Goal: Information Seeking & Learning: Learn about a topic

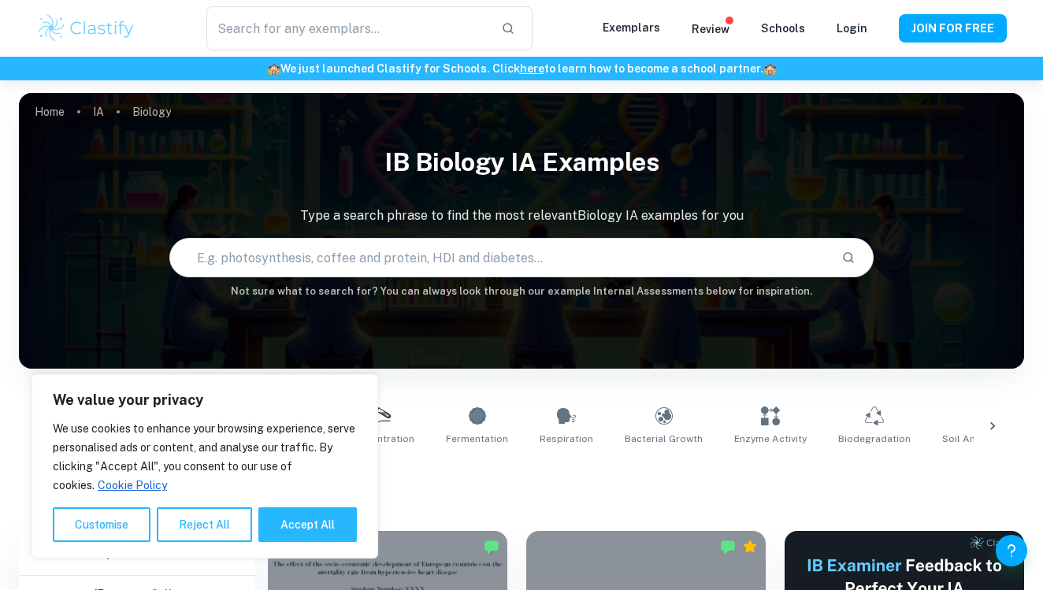
scroll to position [385, 0]
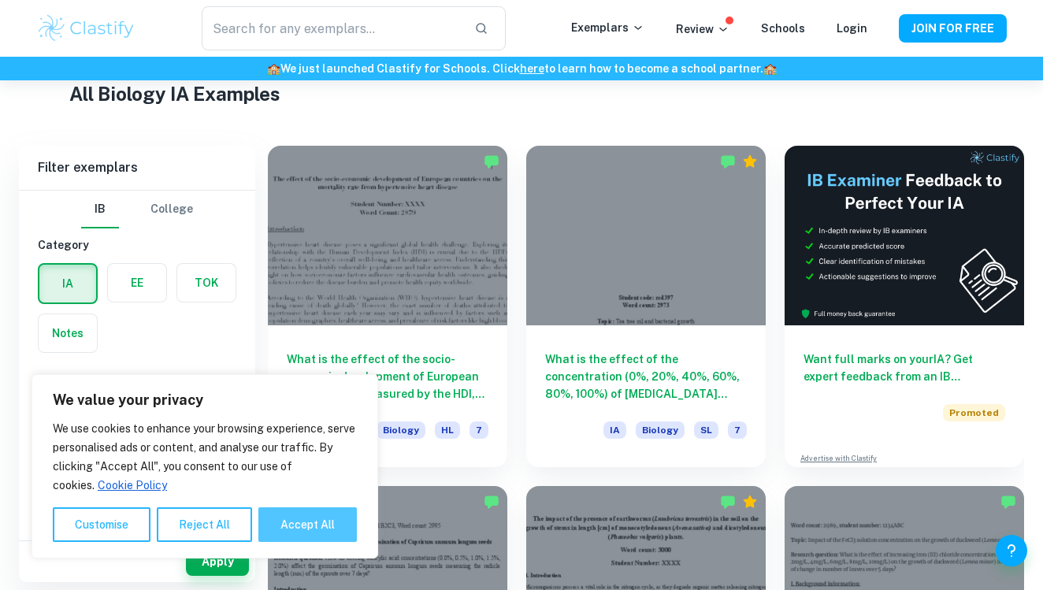
click at [295, 513] on button "Accept All" at bounding box center [307, 524] width 98 height 35
checkbox input "true"
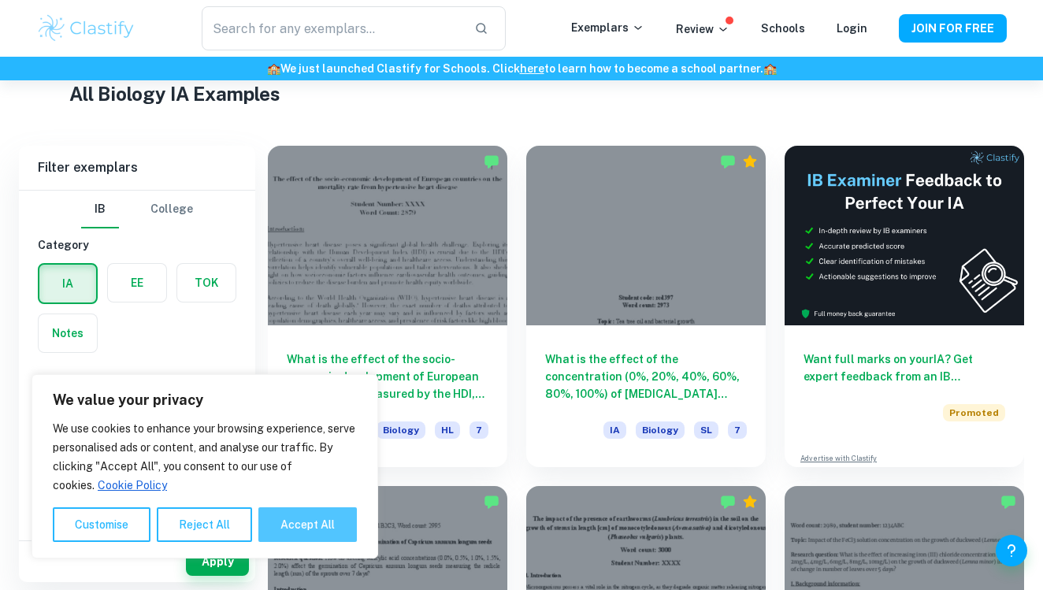
checkbox input "true"
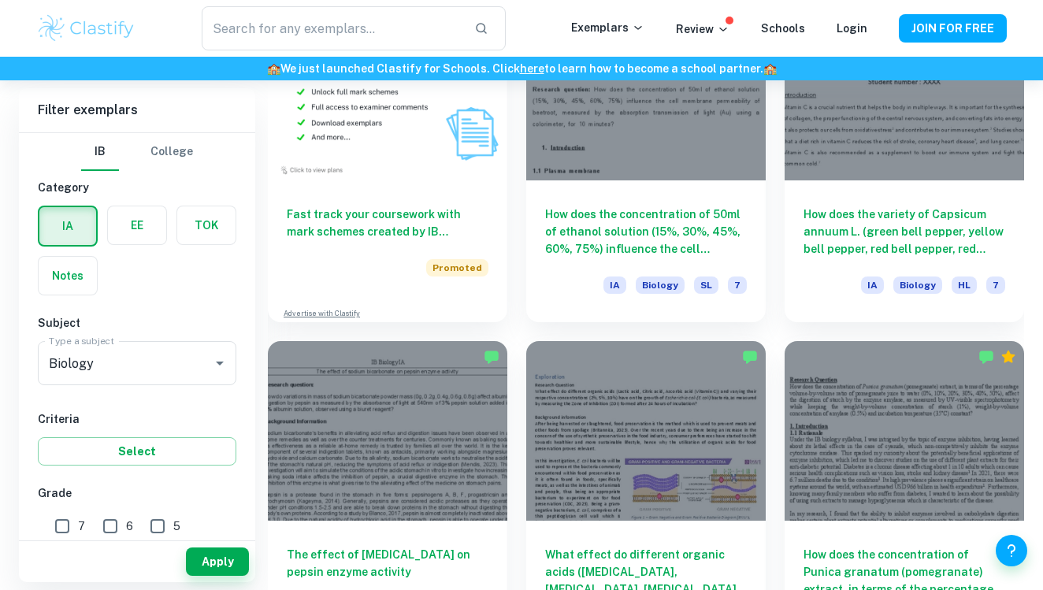
scroll to position [1248, 0]
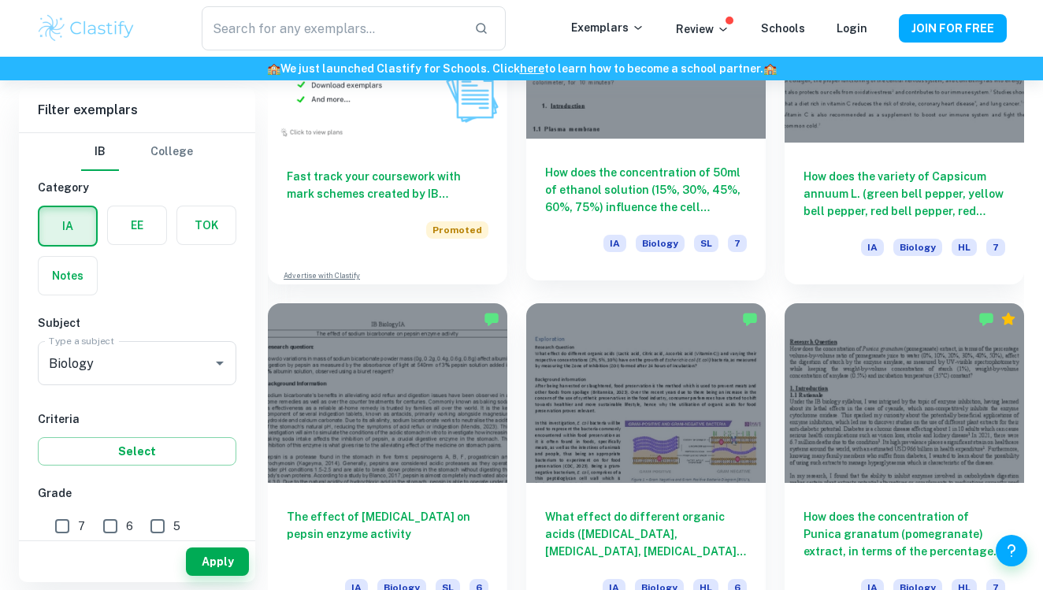
click at [687, 185] on h6 "How does the concentration of 50ml of ethanol solution (15%, 30%, 45%, 60%, 75%…" at bounding box center [646, 190] width 202 height 52
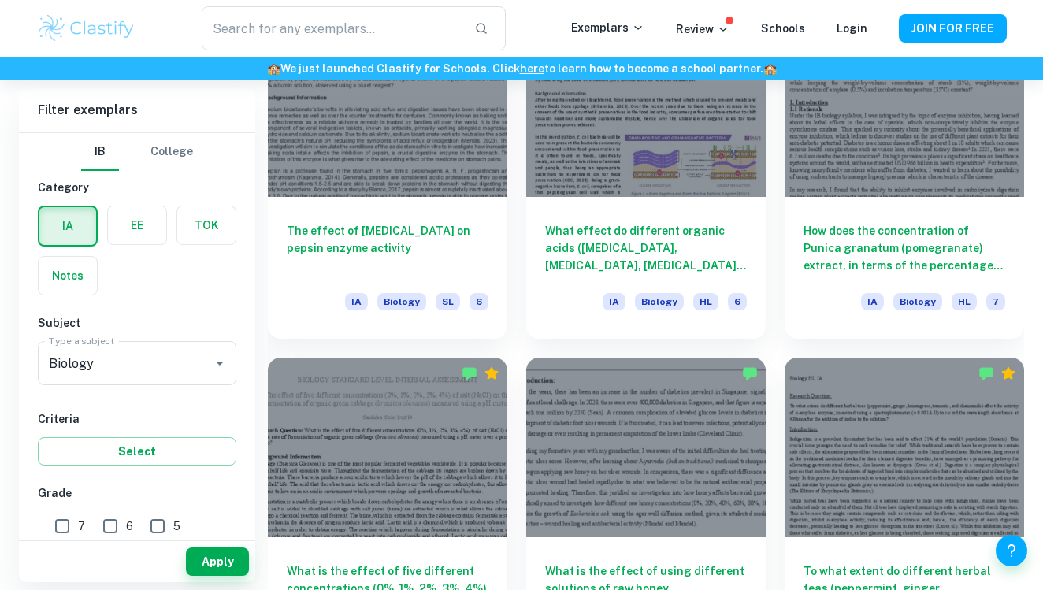
scroll to position [1536, 0]
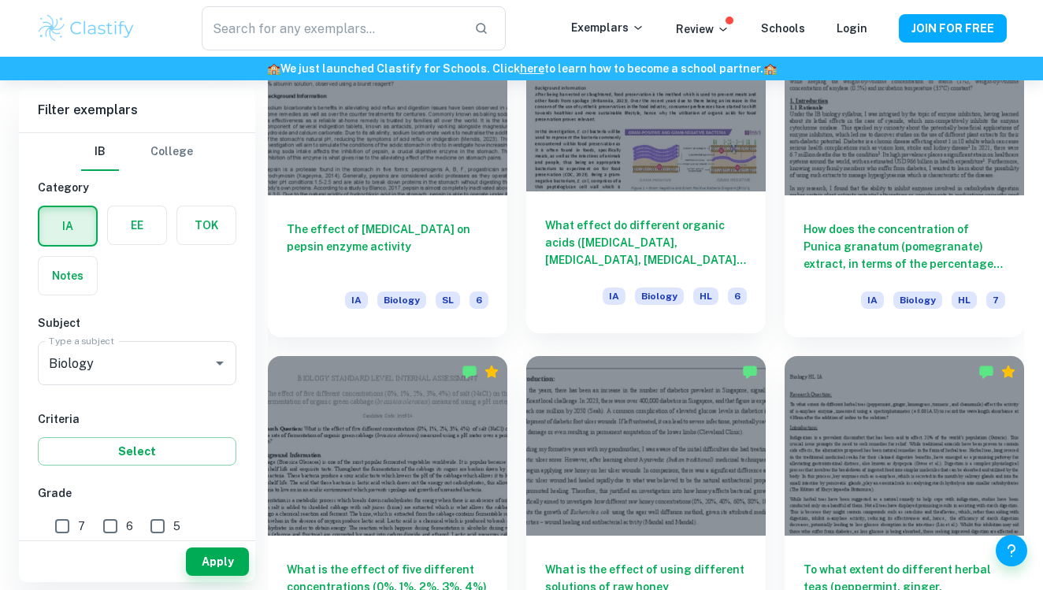
click at [706, 239] on h6 "What effect do different organic acids ([MEDICAL_DATA], [MEDICAL_DATA], [MEDICA…" at bounding box center [646, 243] width 202 height 52
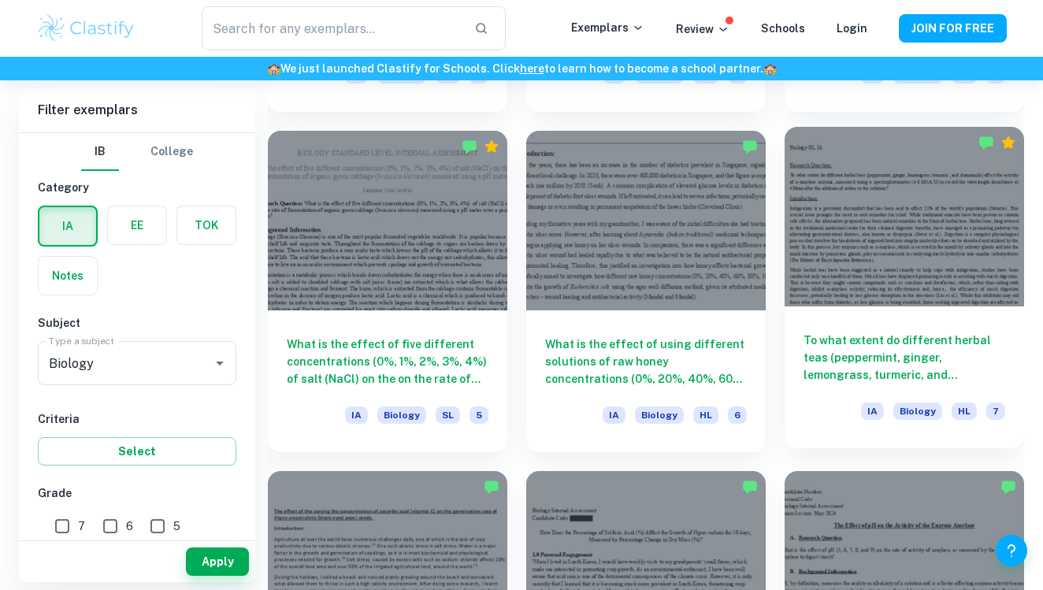
scroll to position [1763, 0]
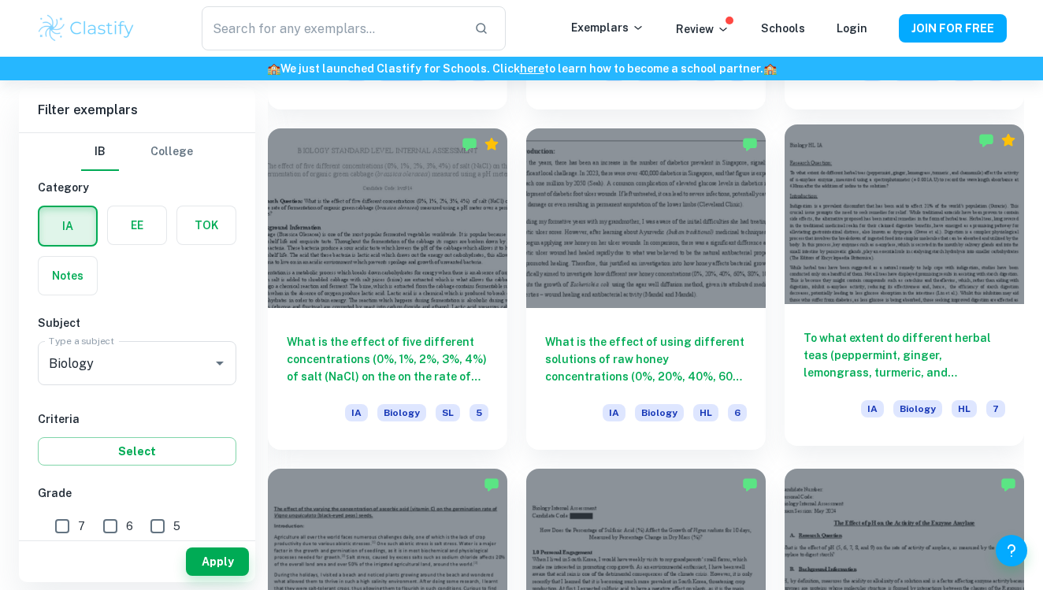
click at [885, 327] on div "To what extent do different herbal teas (peppermint, ginger, lemongrass, turmer…" at bounding box center [903, 375] width 239 height 142
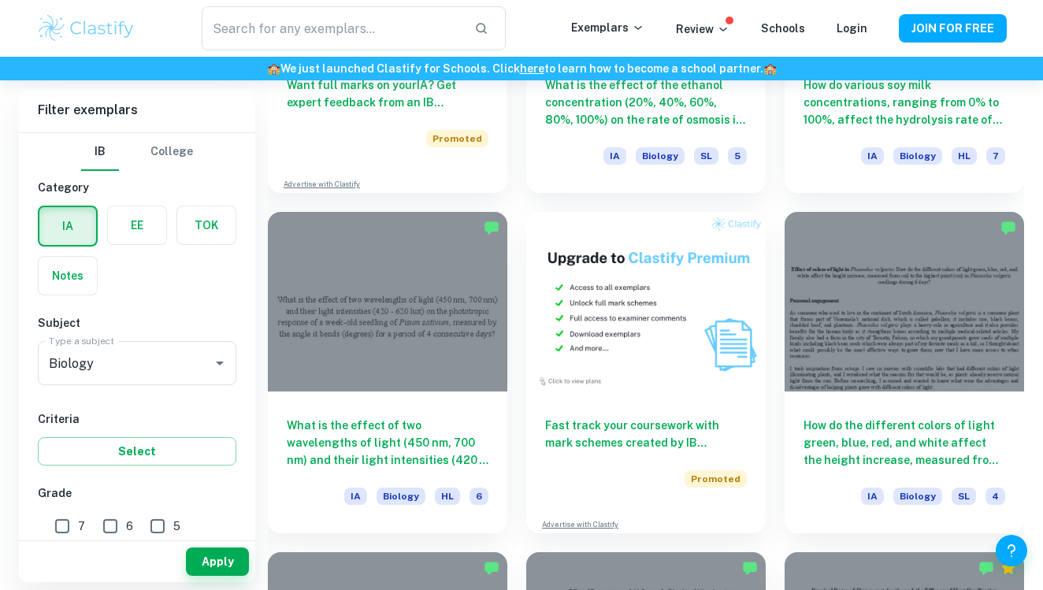
scroll to position [2701, 0]
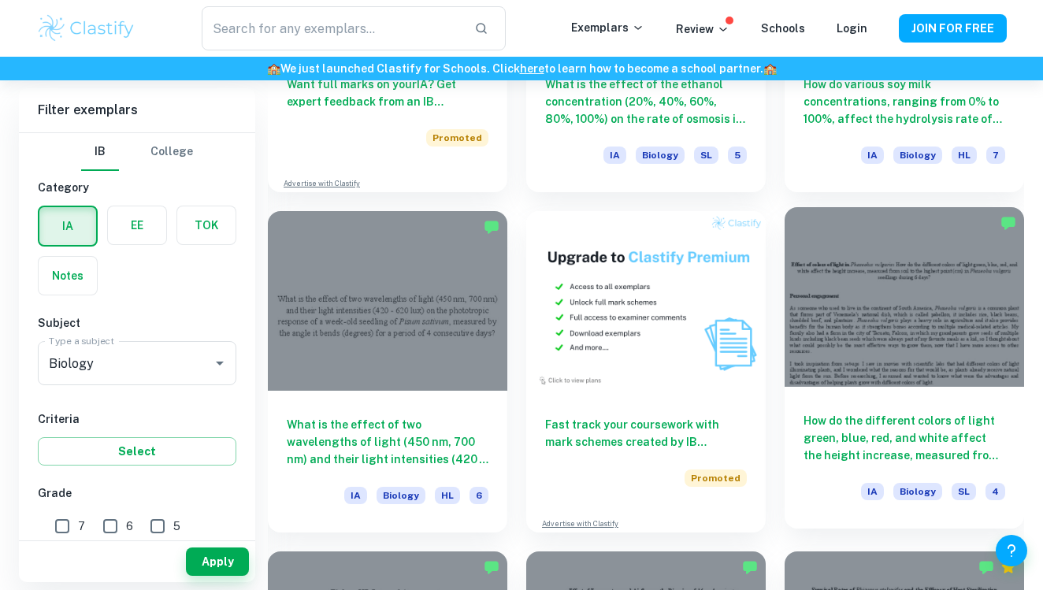
click at [888, 418] on h6 "How do the different colors of light green, blue, red, and white affect the hei…" at bounding box center [904, 438] width 202 height 52
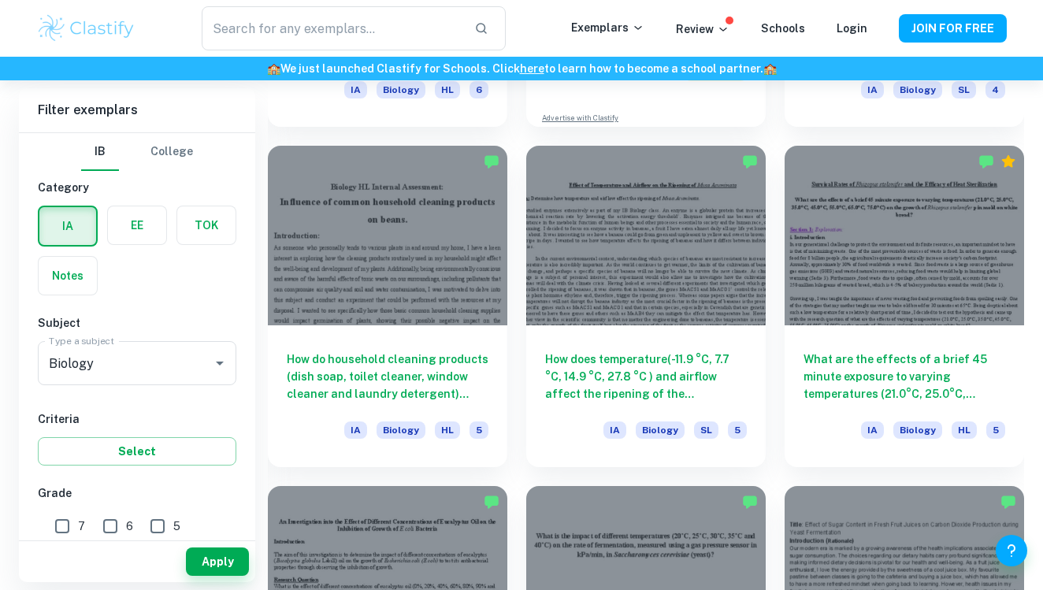
scroll to position [3122, 0]
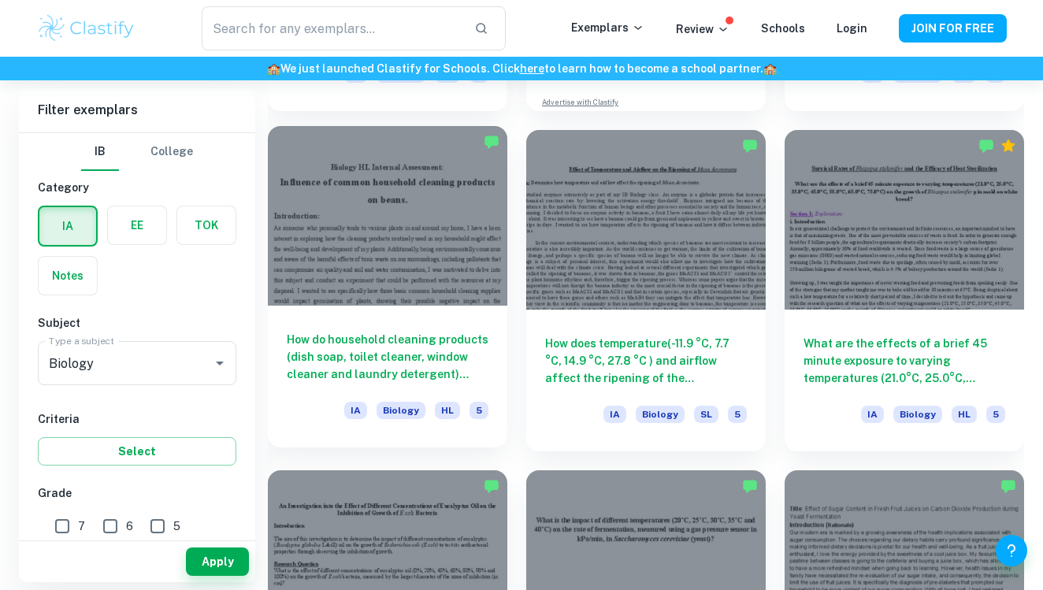
click at [463, 378] on h6 "How do household cleaning products (dish soap, toilet cleaner, window cleaner a…" at bounding box center [388, 357] width 202 height 52
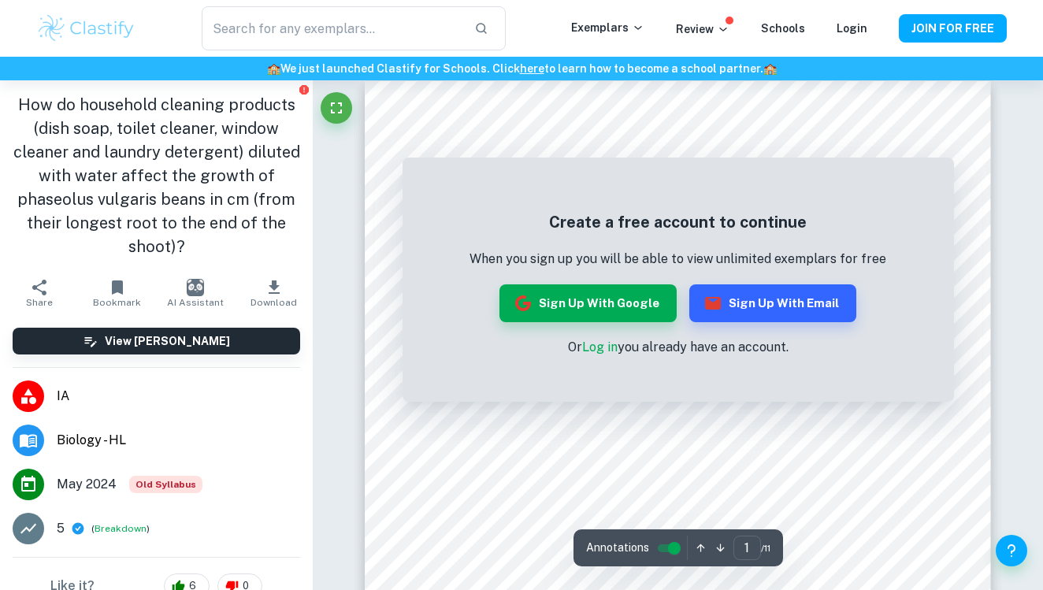
scroll to position [16, 0]
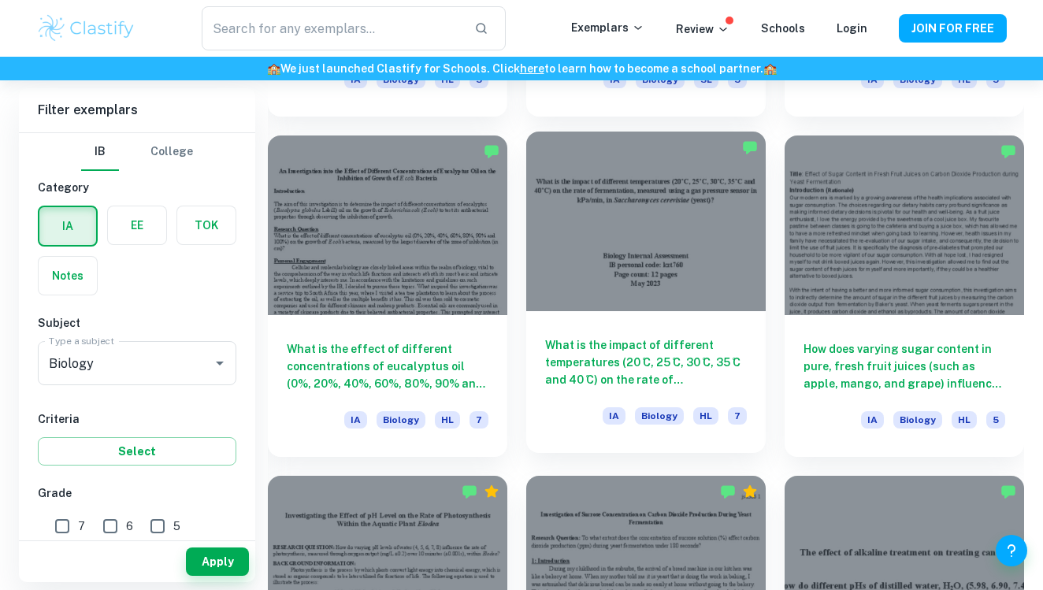
scroll to position [3460, 0]
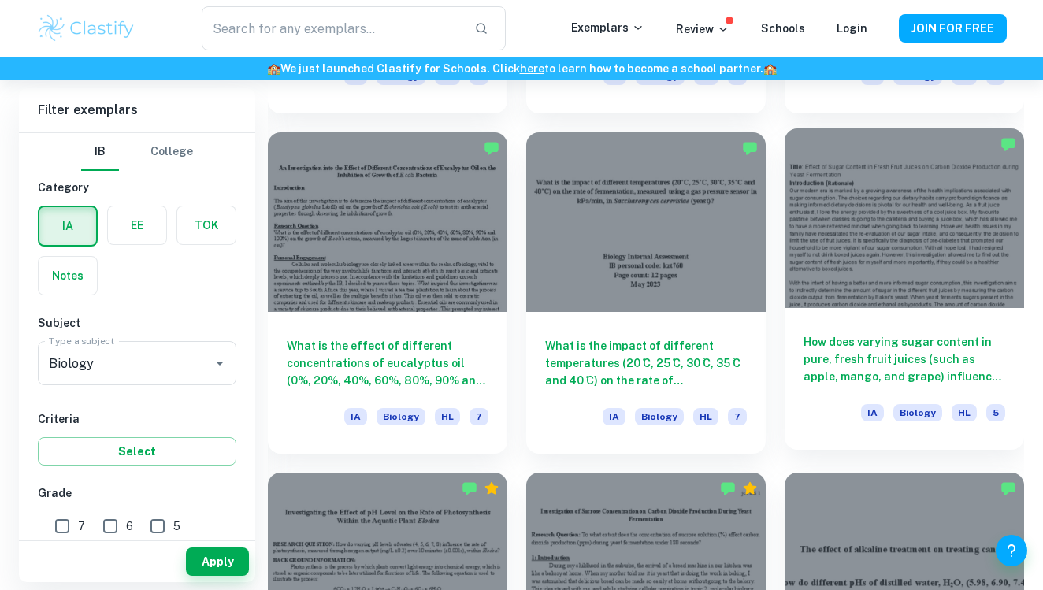
click at [828, 380] on h6 "How does varying sugar content in pure, fresh fruit juices (such as apple, mang…" at bounding box center [904, 359] width 202 height 52
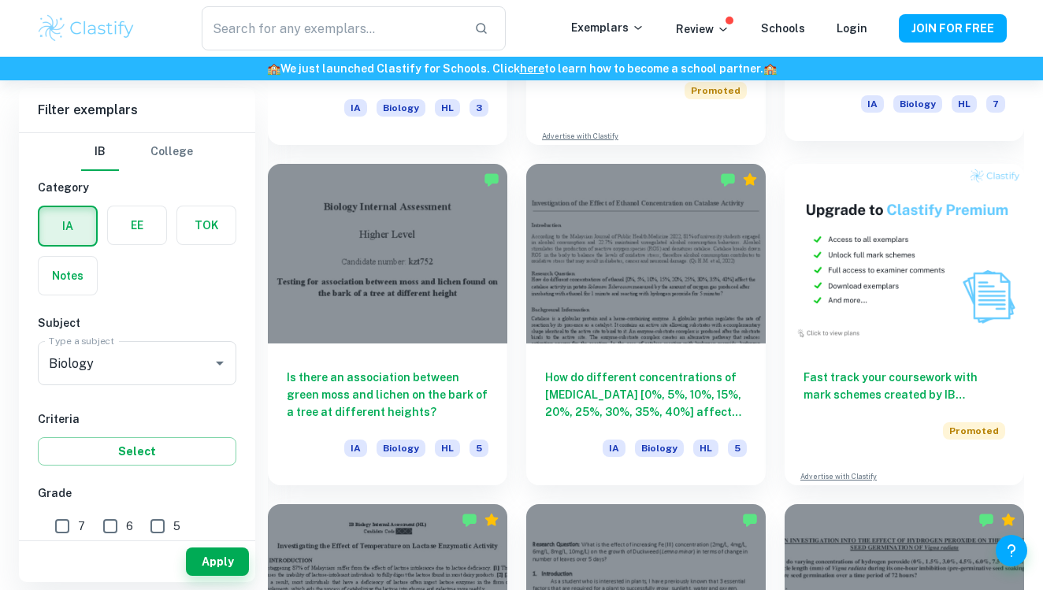
scroll to position [4484, 0]
